Goal: Navigation & Orientation: Find specific page/section

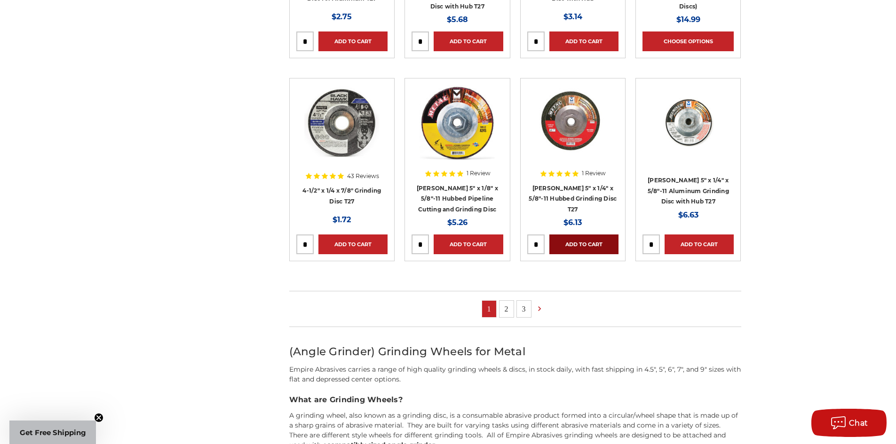
scroll to position [564, 0]
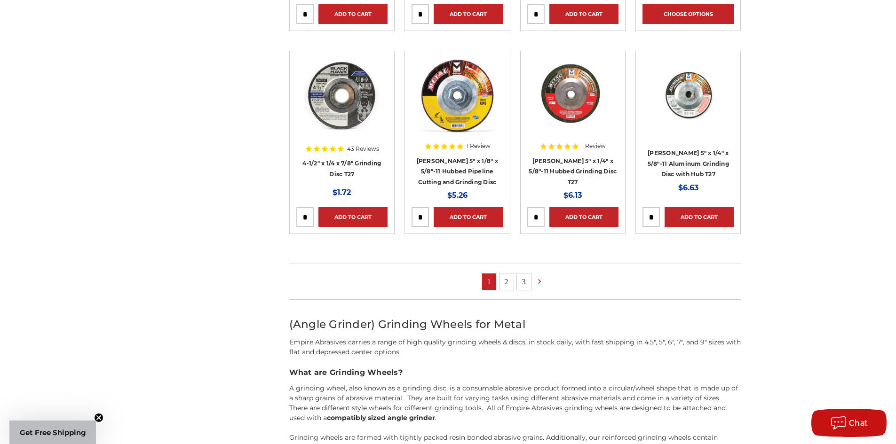
click at [509, 282] on link "2" at bounding box center [506, 282] width 14 height 16
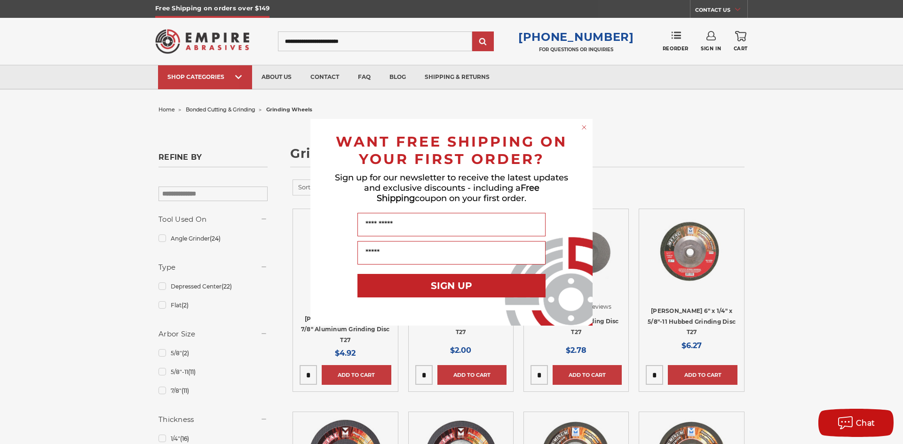
click at [583, 126] on icon "Close dialog" at bounding box center [584, 128] width 4 height 4
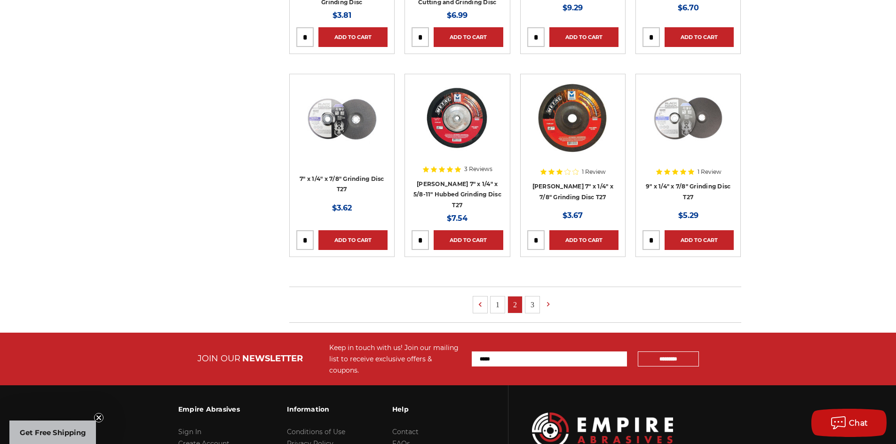
scroll to position [564, 0]
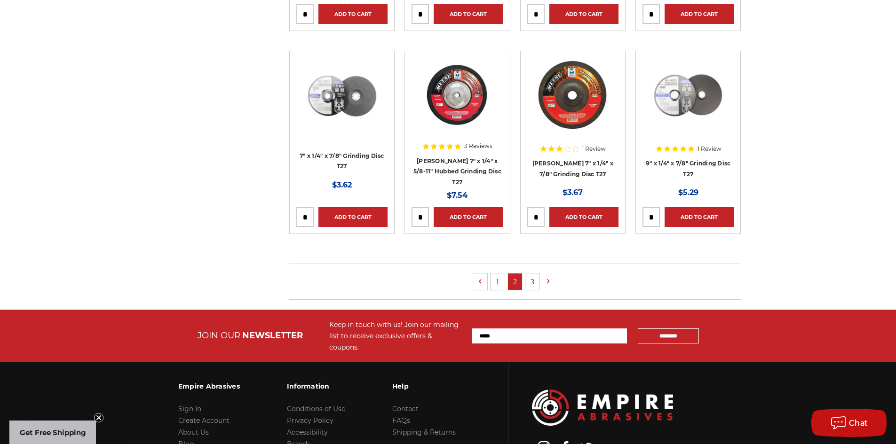
click at [532, 282] on link "3" at bounding box center [532, 282] width 14 height 16
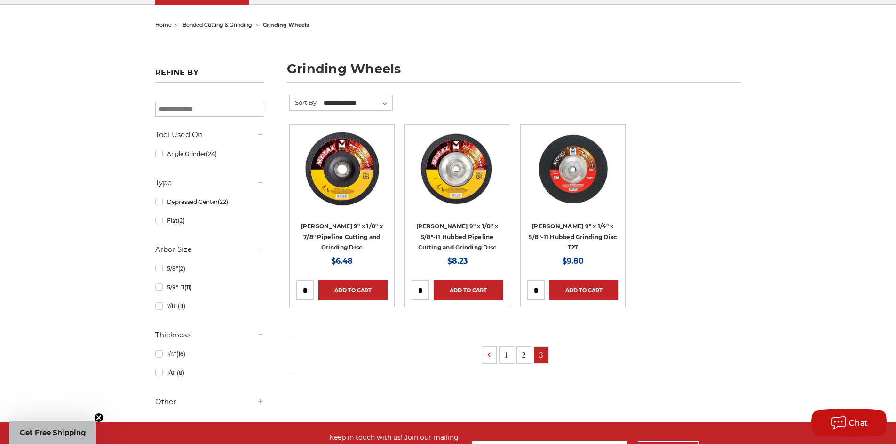
scroll to position [94, 0]
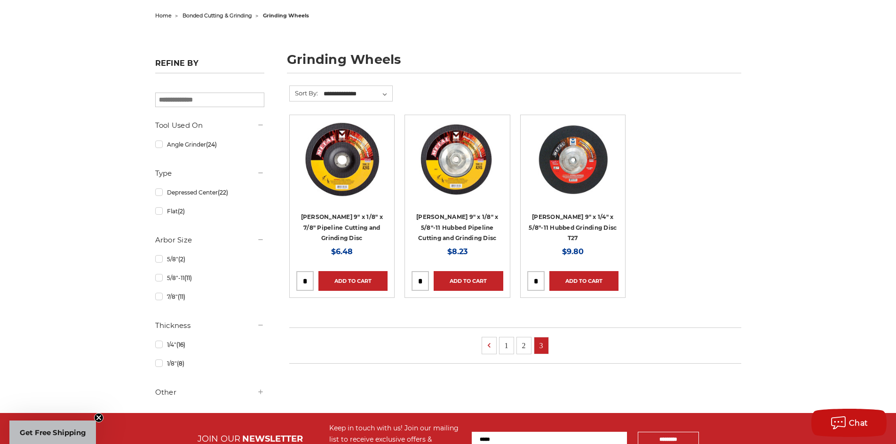
click at [507, 346] on link "1" at bounding box center [506, 346] width 14 height 16
